Goal: Information Seeking & Learning: Learn about a topic

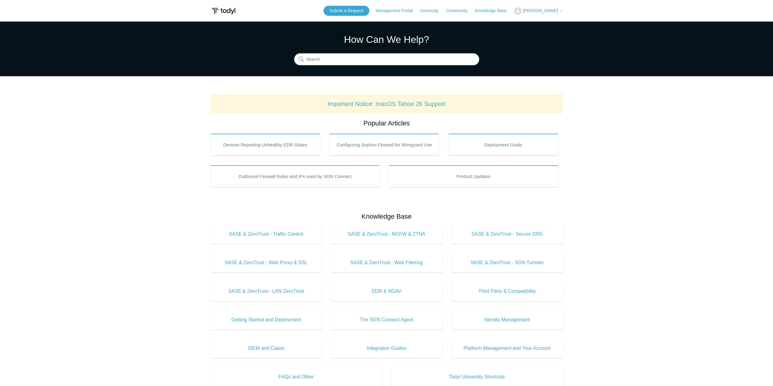
click at [322, 58] on input "Search" at bounding box center [386, 59] width 185 height 12
type input "api"
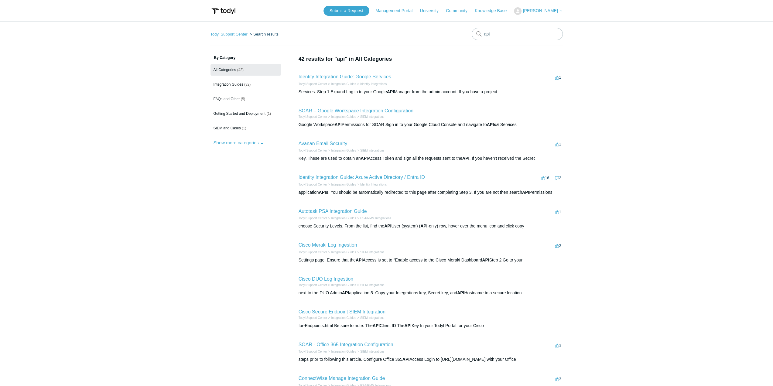
scroll to position [81, 0]
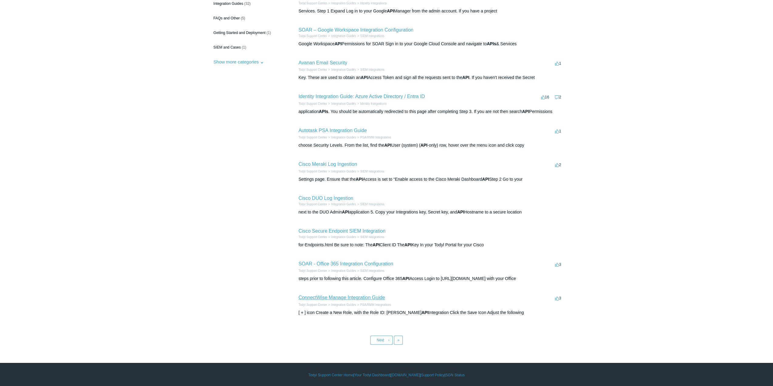
click at [359, 299] on link "ConnectWise Manage Integration Guide" at bounding box center [342, 297] width 87 height 5
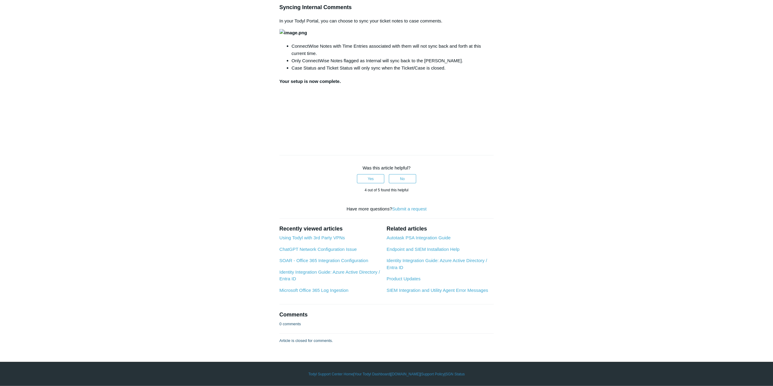
scroll to position [1884, 0]
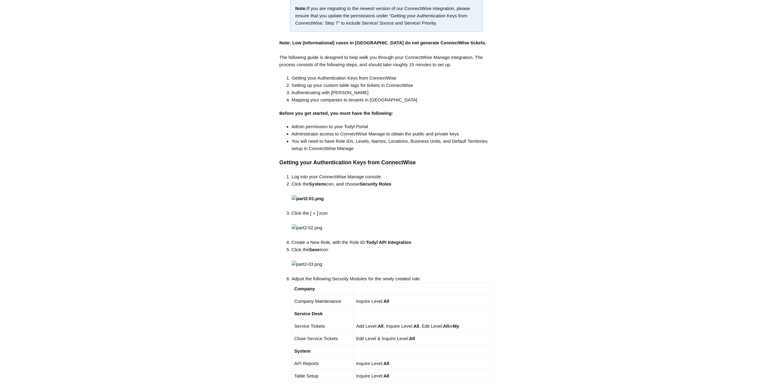
scroll to position [0, 0]
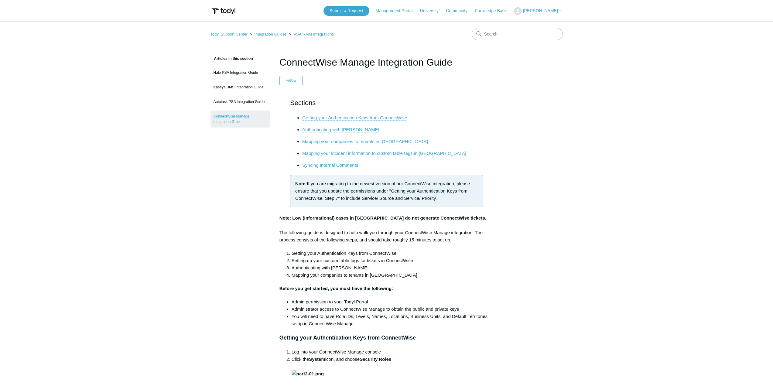
click at [235, 32] on link "Todyl Support Center" at bounding box center [229, 34] width 37 height 5
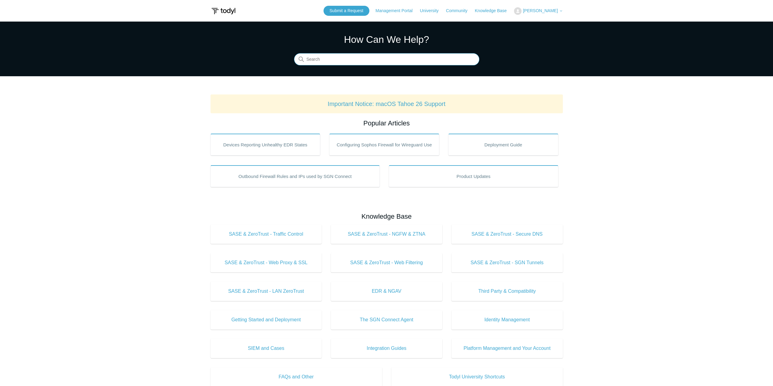
click at [336, 63] on input "Search" at bounding box center [386, 59] width 185 height 12
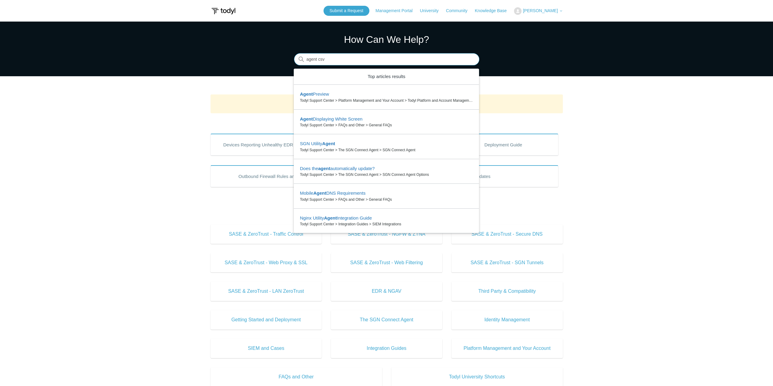
type input "agent csv"
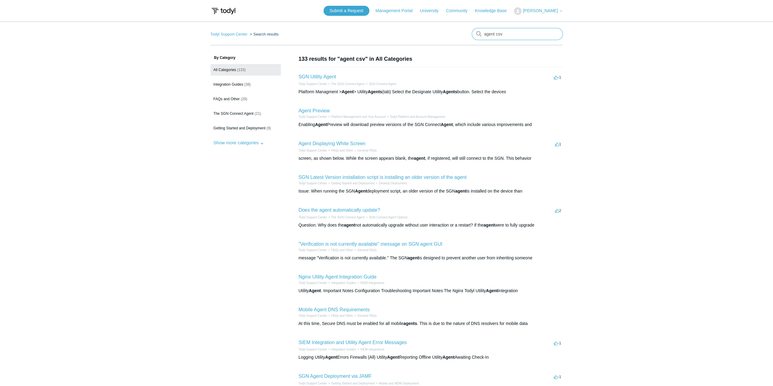
click at [513, 33] on input "agent csv" at bounding box center [517, 34] width 91 height 12
type input "export"
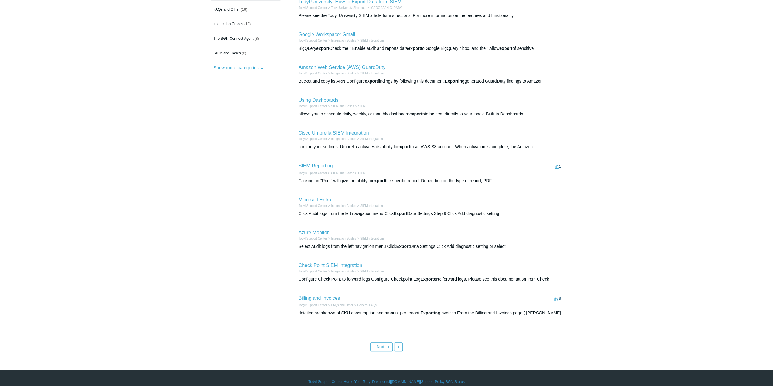
scroll to position [75, 0]
click at [316, 302] on article "Todyl Support Center FAQs and Other General FAQs detailed breakdown of SKU cons…" at bounding box center [431, 312] width 264 height 21
click at [321, 297] on link "Billing and Invoices" at bounding box center [320, 297] width 42 height 5
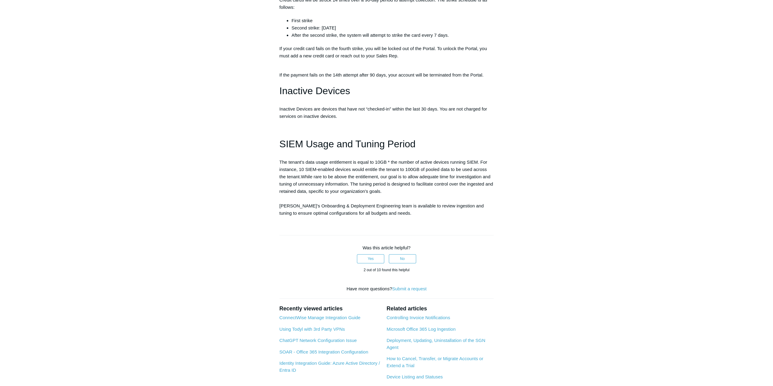
scroll to position [304, 0]
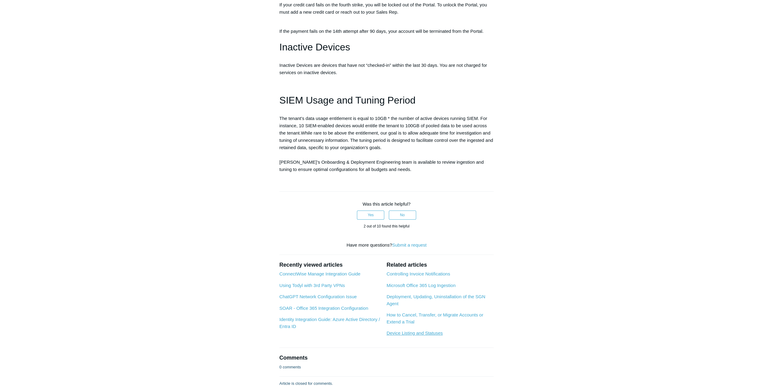
click at [415, 336] on link "Device Listing and Statuses" at bounding box center [415, 333] width 56 height 5
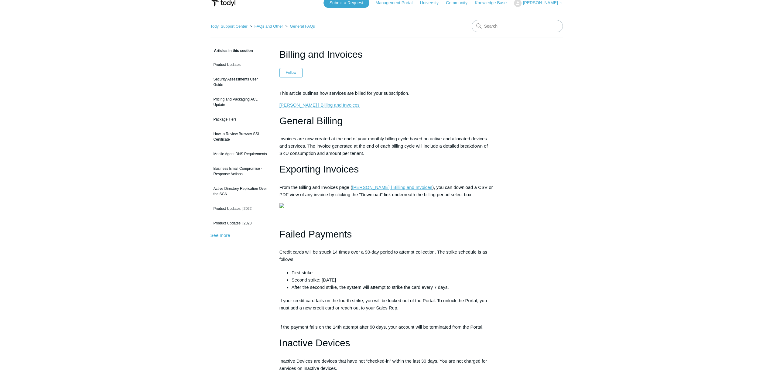
scroll to position [0, 0]
